Goal: Information Seeking & Learning: Learn about a topic

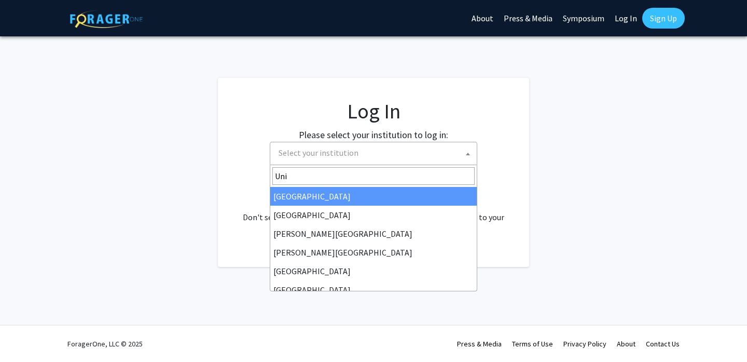
select select
type input "U"
type input "M"
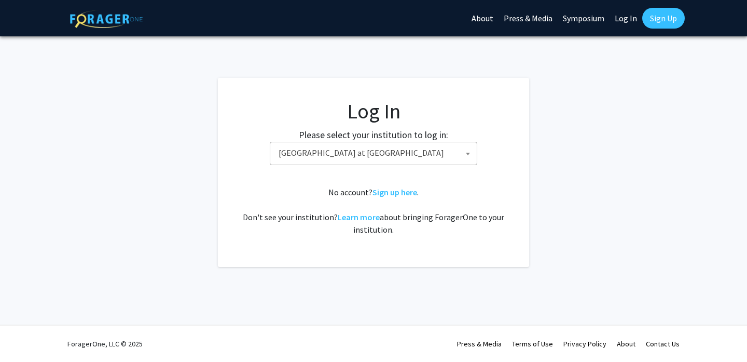
select select "18"
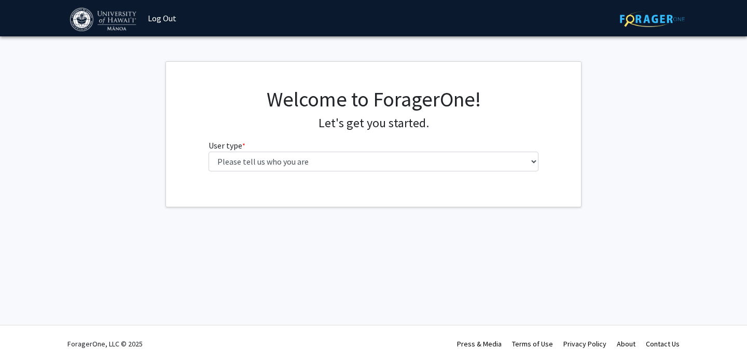
click at [528, 162] on select "Please tell us who you are Undergraduate Student Master's Student Doctoral Cand…" at bounding box center [374, 161] width 330 height 20
click at [369, 163] on select "Please tell us who you are Undergraduate Student Master's Student Doctoral Cand…" at bounding box center [374, 161] width 330 height 20
click at [259, 162] on select "Please tell us who you are Undergraduate Student Master's Student Doctoral Cand…" at bounding box center [374, 161] width 330 height 20
select select "1: undergrad"
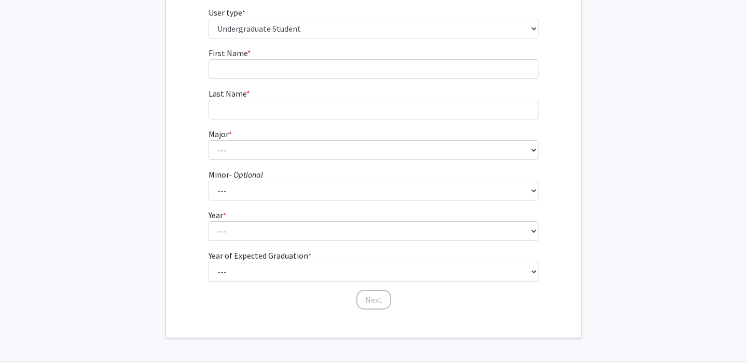
scroll to position [68, 0]
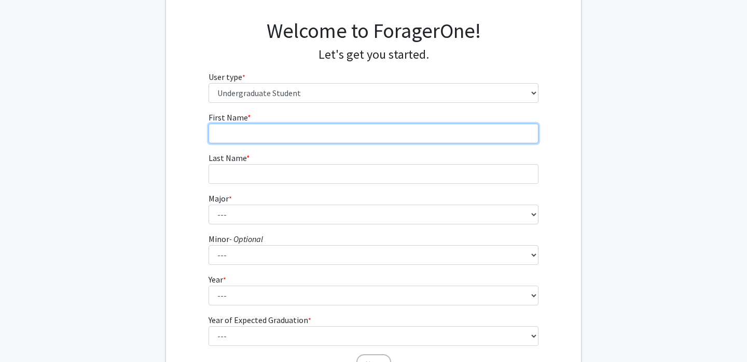
click at [257, 140] on input "First Name * required" at bounding box center [374, 133] width 330 height 20
type input "Ava"
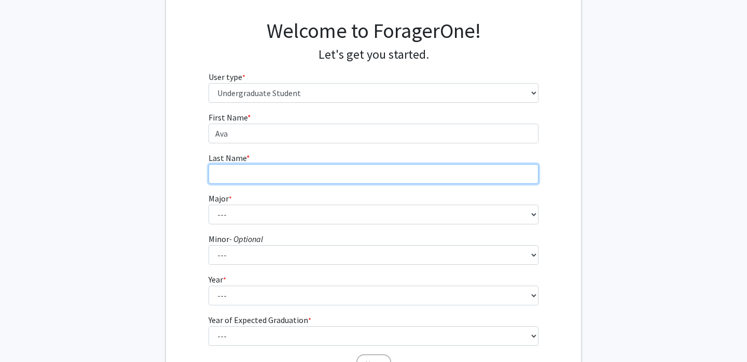
click at [222, 175] on input "Last Name * required" at bounding box center [374, 174] width 330 height 20
click at [225, 175] on input "Last Name * required" at bounding box center [374, 174] width 330 height 20
type input "[PERSON_NAME]"
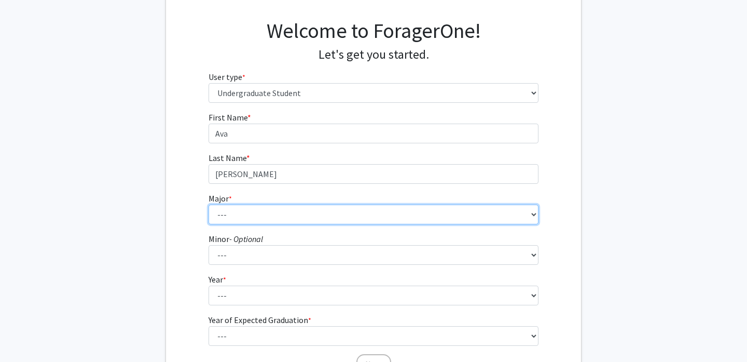
click at [504, 219] on select "--- Accounting American Studies Animal Sciences Anthropology Art Art History As…" at bounding box center [374, 214] width 330 height 20
click at [519, 212] on select "--- Accounting American Studies Animal Sciences Anthropology Art Art History As…" at bounding box center [374, 214] width 330 height 20
select select "86: 1468"
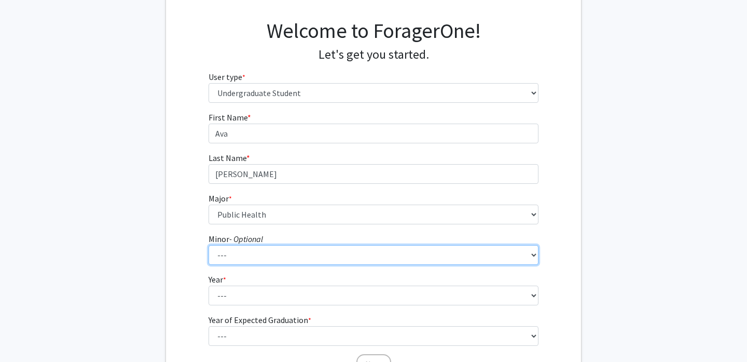
click at [408, 257] on select "--- American Studies Anthropology Art Art History Asian Studies Astronomy Astro…" at bounding box center [374, 255] width 330 height 20
select select "41: 1063"
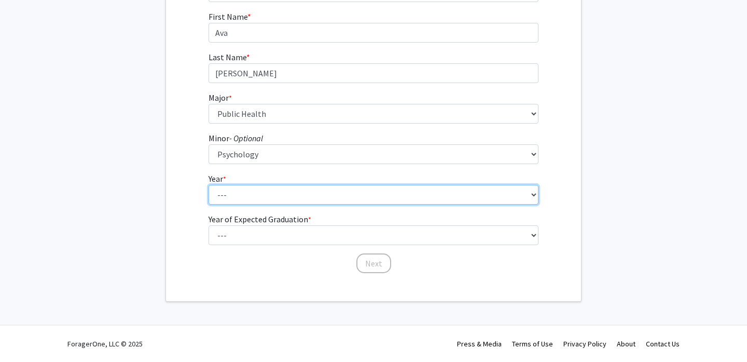
click at [301, 201] on select "--- First-year Sophomore Junior Senior Postbaccalaureate Certificate" at bounding box center [374, 195] width 330 height 20
select select "2: sophomore"
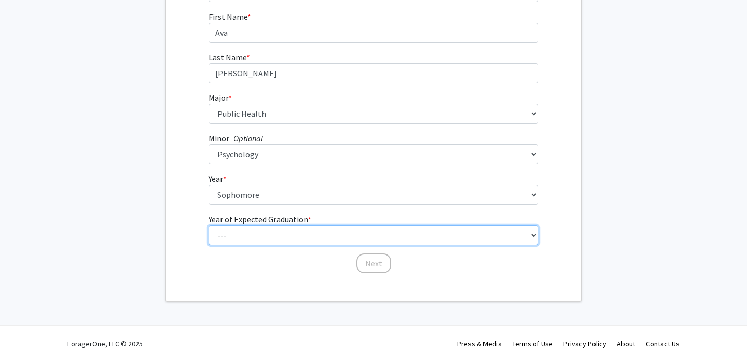
click at [297, 236] on select "--- 2025 2026 2027 2028 2029 2030 2031 2032 2033 2034" at bounding box center [374, 235] width 330 height 20
select select "3: 2027"
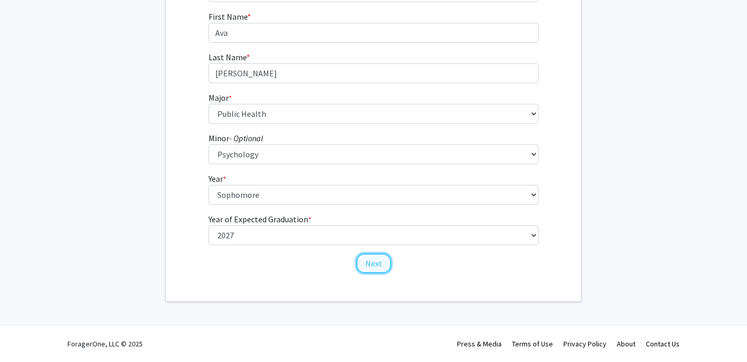
click at [379, 265] on button "Next" at bounding box center [373, 263] width 35 height 20
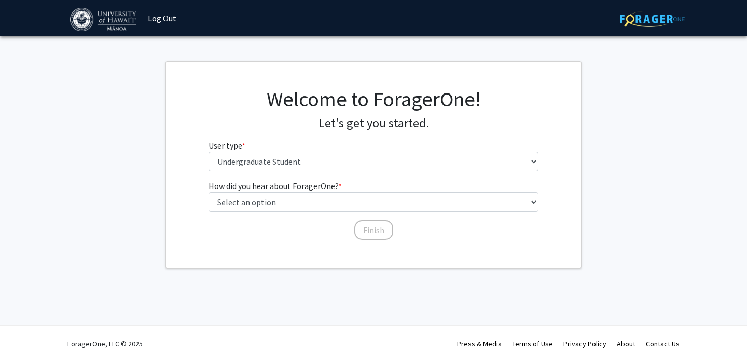
scroll to position [0, 0]
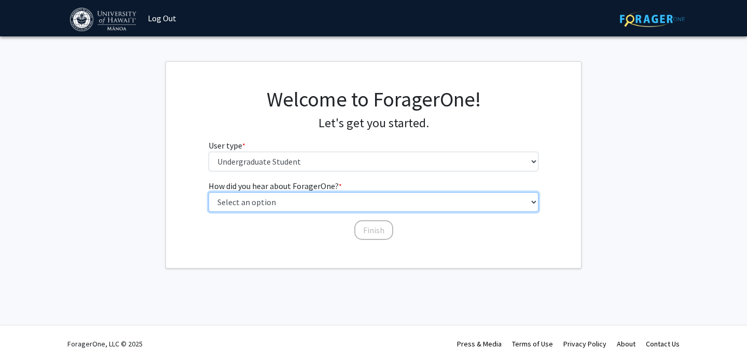
click at [313, 202] on select "Select an option Peer/student recommendation Faculty/staff recommendation Unive…" at bounding box center [374, 202] width 330 height 20
select select "3: university_website"
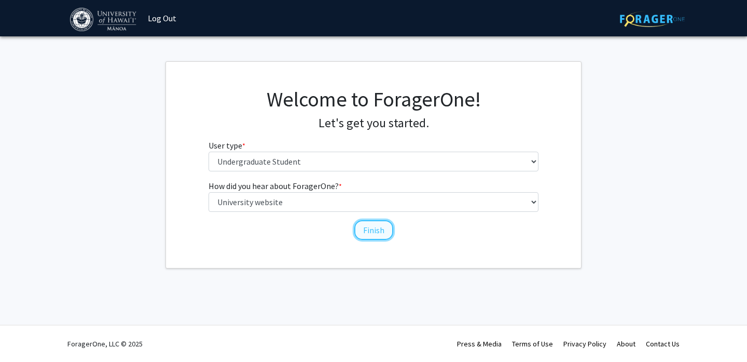
click at [370, 230] on button "Finish" at bounding box center [373, 230] width 39 height 20
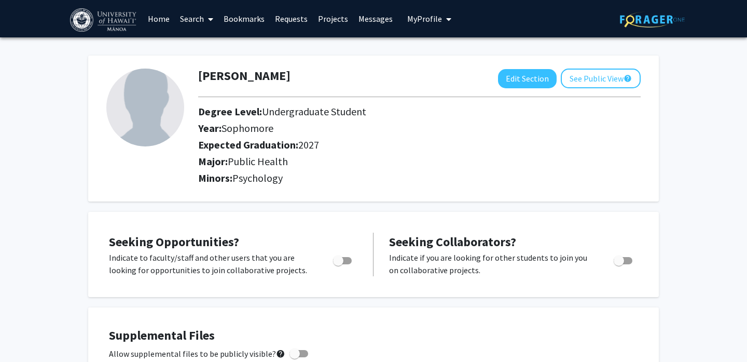
click at [324, 19] on link "Projects" at bounding box center [333, 19] width 40 height 36
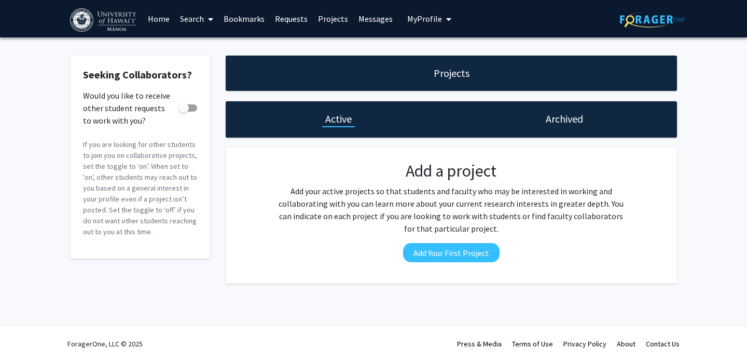
click at [205, 16] on span at bounding box center [208, 19] width 9 height 36
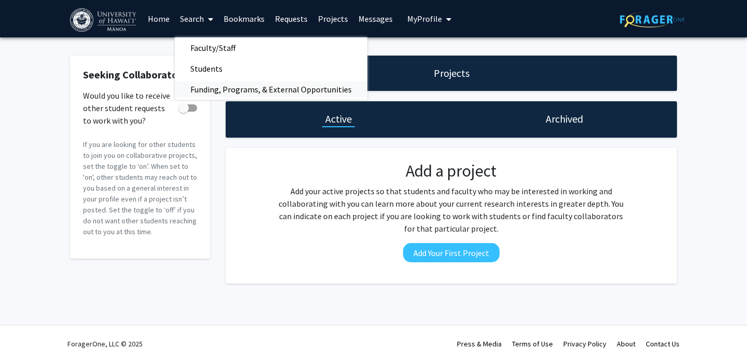
click at [227, 86] on span "Funding, Programs, & External Opportunities" at bounding box center [271, 89] width 192 height 21
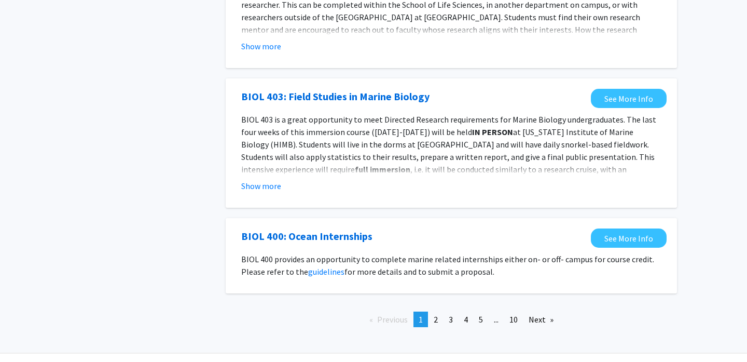
scroll to position [1121, 0]
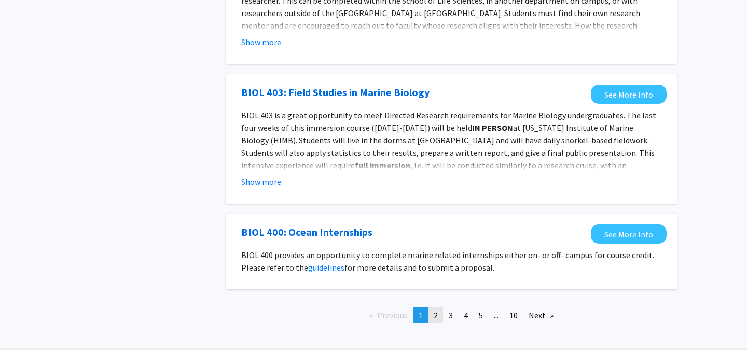
click at [434, 310] on span "2" at bounding box center [436, 315] width 4 height 10
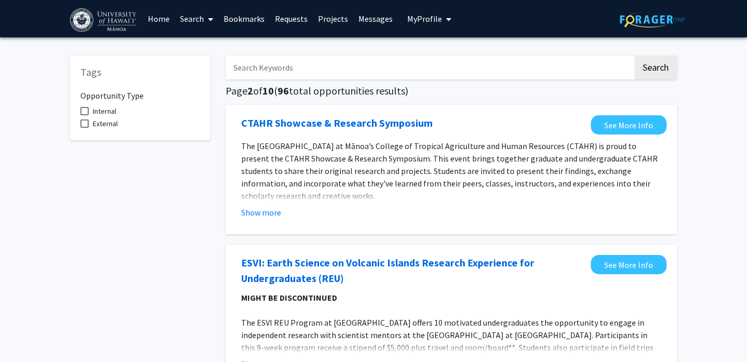
click at [328, 71] on input "Search Keywords" at bounding box center [429, 68] width 407 height 24
type input "s"
click at [635, 56] on button "Search" at bounding box center [656, 68] width 43 height 24
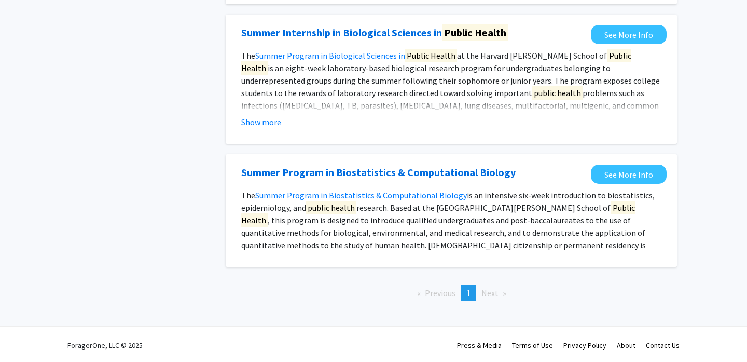
scroll to position [354, 0]
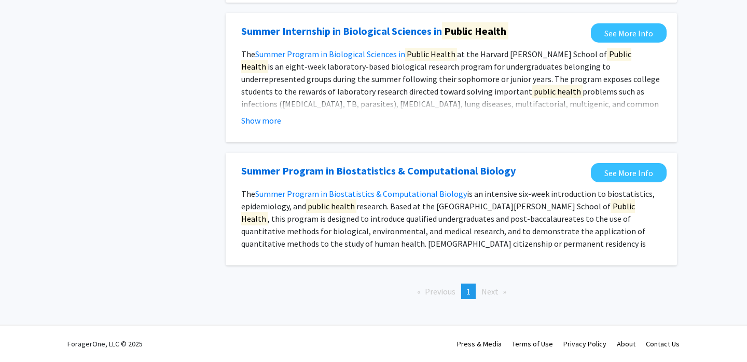
click at [497, 292] on span "Next page" at bounding box center [489, 291] width 17 height 10
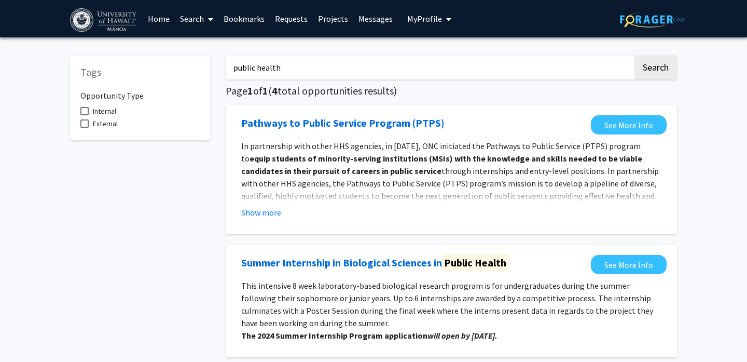
click at [299, 64] on input "public health" at bounding box center [429, 68] width 407 height 24
click at [298, 65] on input "public health" at bounding box center [429, 68] width 407 height 24
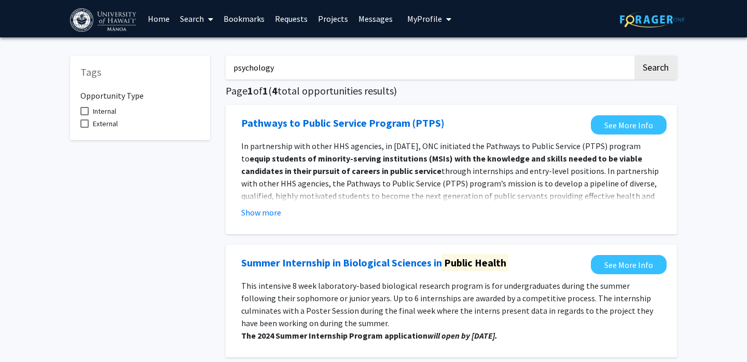
type input "psychology"
click at [635, 56] on button "Search" at bounding box center [656, 68] width 43 height 24
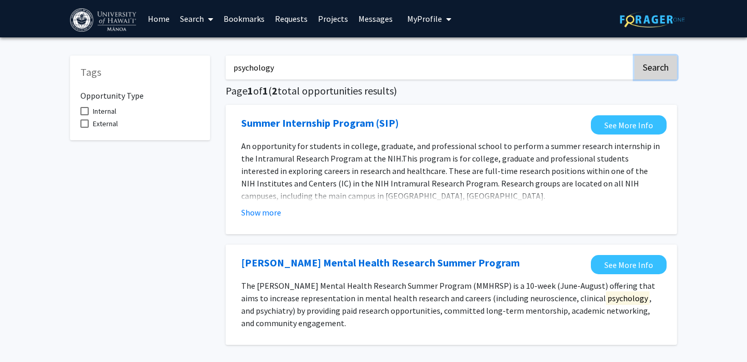
click at [665, 65] on button "Search" at bounding box center [656, 68] width 43 height 24
click at [645, 67] on button "Search" at bounding box center [656, 68] width 43 height 24
click at [614, 70] on input "psychology" at bounding box center [429, 68] width 407 height 24
